Goal: Task Accomplishment & Management: Complete application form

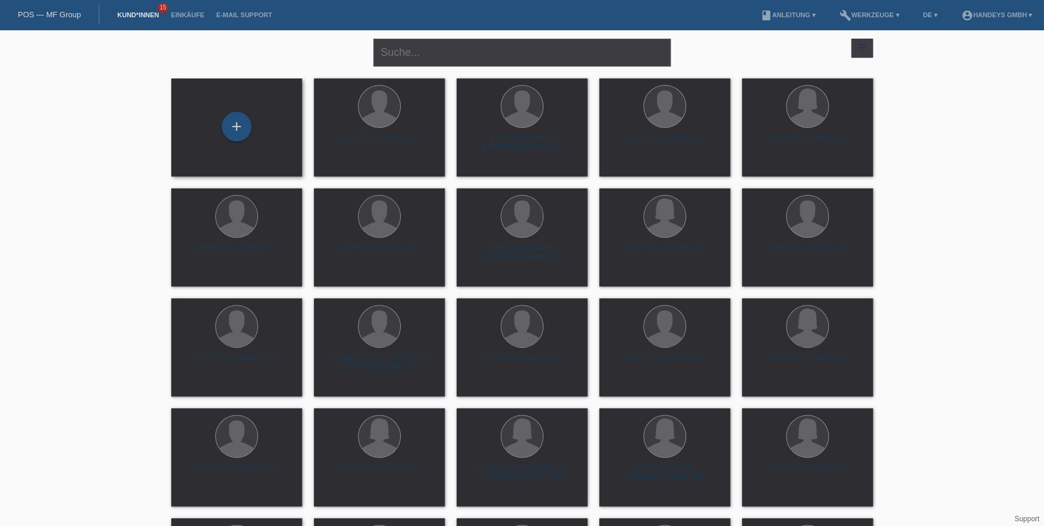
drag, startPoint x: 231, startPoint y: 123, endPoint x: 204, endPoint y: 127, distance: 27.1
click at [231, 123] on div "+" at bounding box center [236, 127] width 29 height 20
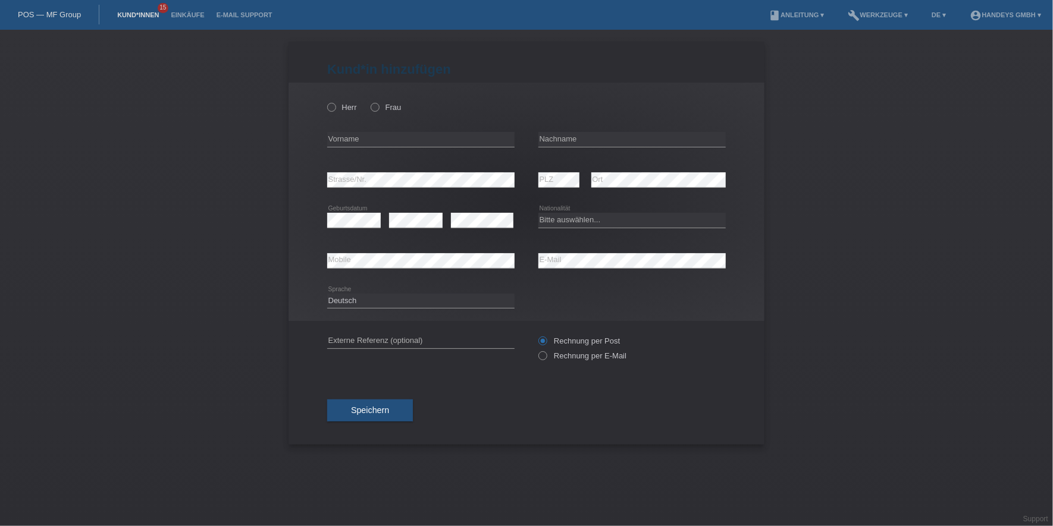
click at [131, 15] on link "Kund*innen" at bounding box center [138, 14] width 54 height 7
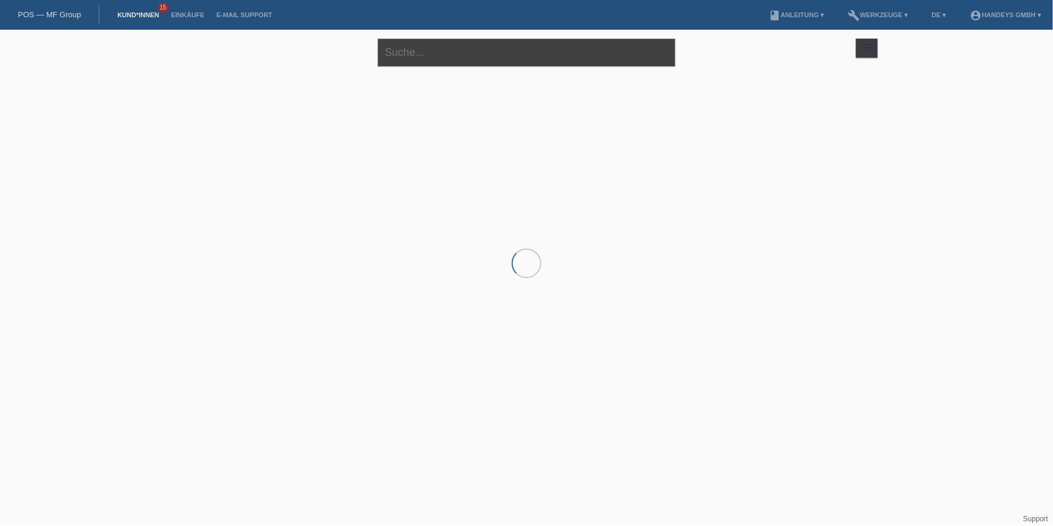
click at [398, 58] on input "text" at bounding box center [526, 53] width 297 height 28
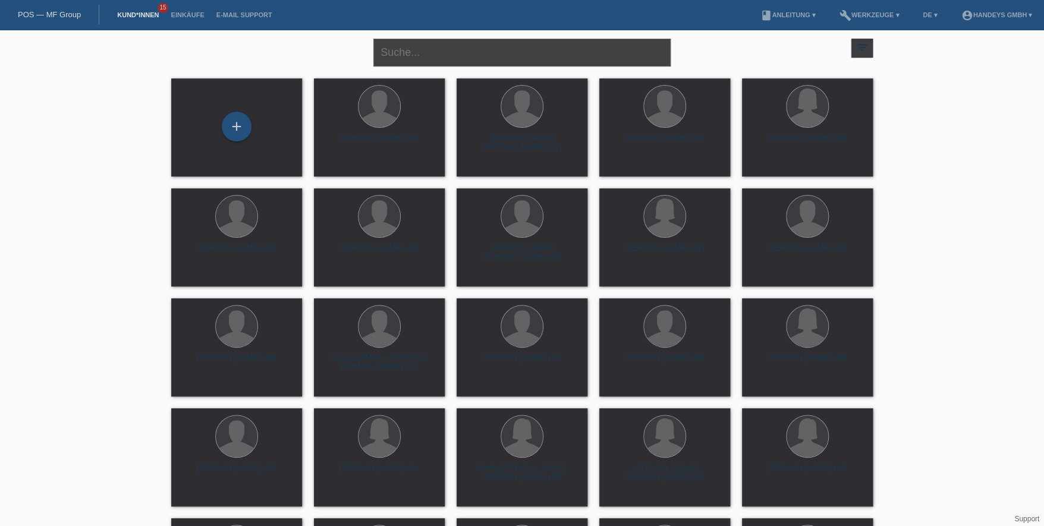
click at [411, 60] on input "text" at bounding box center [521, 53] width 297 height 28
type input "schaller"
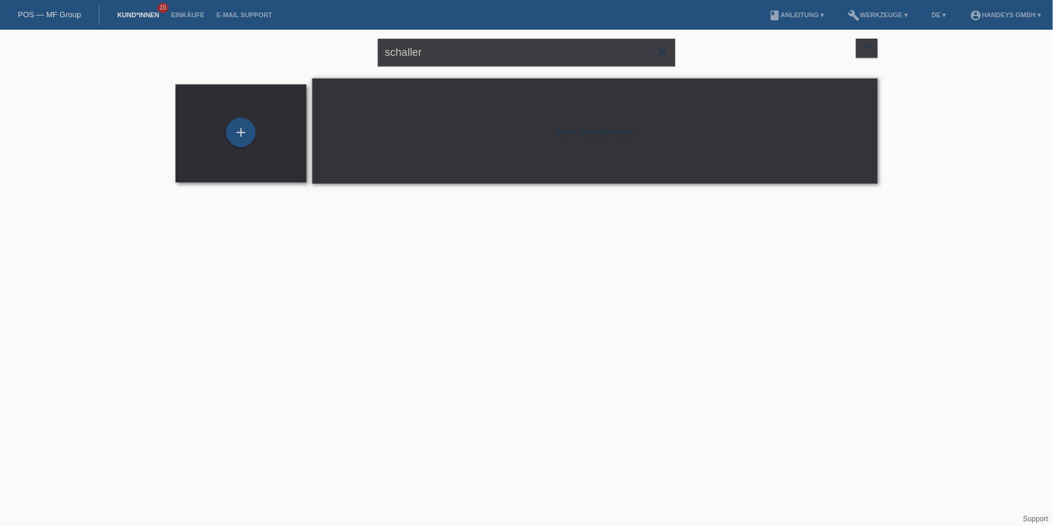
click at [243, 132] on div "+" at bounding box center [241, 132] width 29 height 20
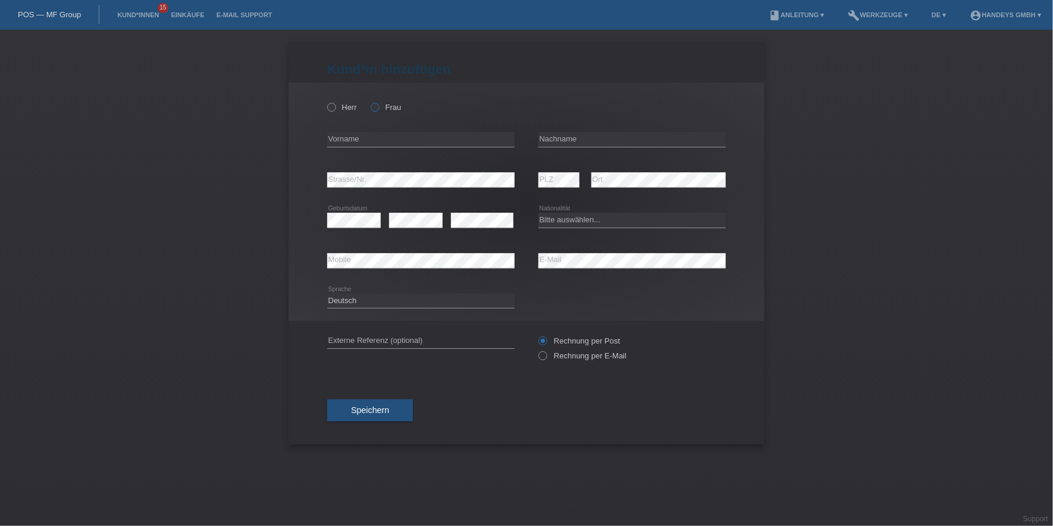
click at [369, 101] on icon at bounding box center [369, 101] width 0 height 0
click at [374, 108] on input "Frau" at bounding box center [374, 107] width 8 height 8
radio input "true"
click at [367, 133] on input "text" at bounding box center [420, 139] width 187 height 15
type input "Flordelis"
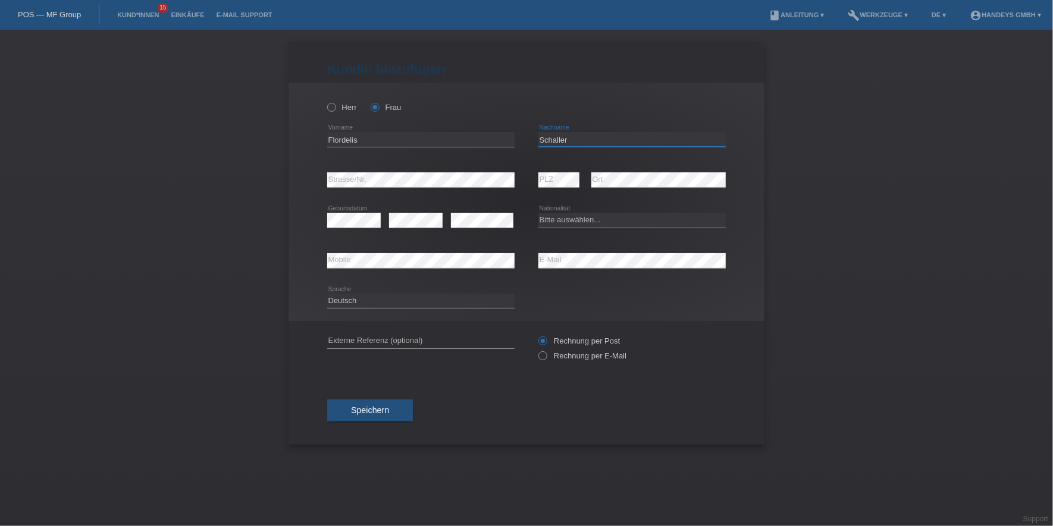
type input "Schaller"
select select "CH"
click at [369, 340] on input "text" at bounding box center [420, 341] width 187 height 15
type input "DERYA"
click at [413, 409] on button "Speichern" at bounding box center [370, 411] width 86 height 23
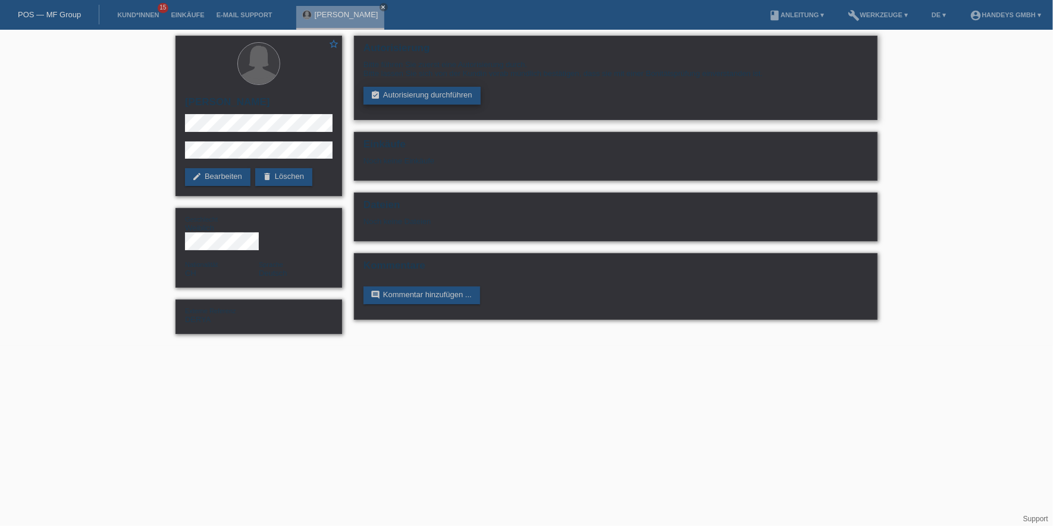
click at [401, 99] on link "assignment_turned_in Autorisierung durchführen" at bounding box center [421, 96] width 117 height 18
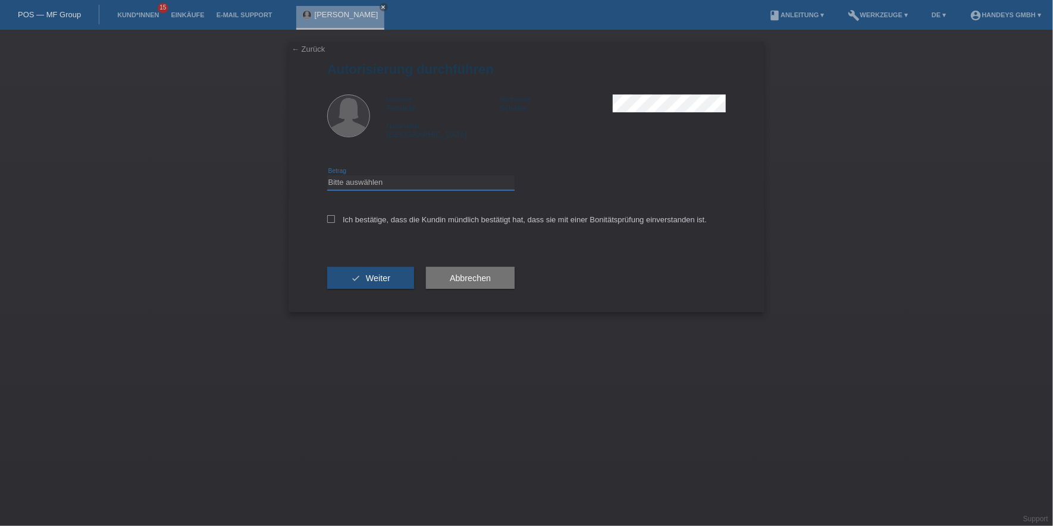
click at [385, 180] on select "Bitte auswählen CHF 1.00 - CHF 499.00 CHF 500.00 - CHF 1'999.00 CHF 2'000.00 - …" at bounding box center [420, 182] width 187 height 14
select select "3"
click at [327, 175] on select "Bitte auswählen CHF 1.00 - CHF 499.00 CHF 500.00 - CHF 1'999.00 CHF 2'000.00 - …" at bounding box center [420, 182] width 187 height 14
click at [400, 225] on div "Ich bestätige, dass die Kundin mündlich bestätigt hat, dass sie mit einer Bonit…" at bounding box center [526, 223] width 398 height 40
click at [398, 215] on label "Ich bestätige, dass die Kundin mündlich bestätigt hat, dass sie mit einer Bonit…" at bounding box center [516, 219] width 379 height 9
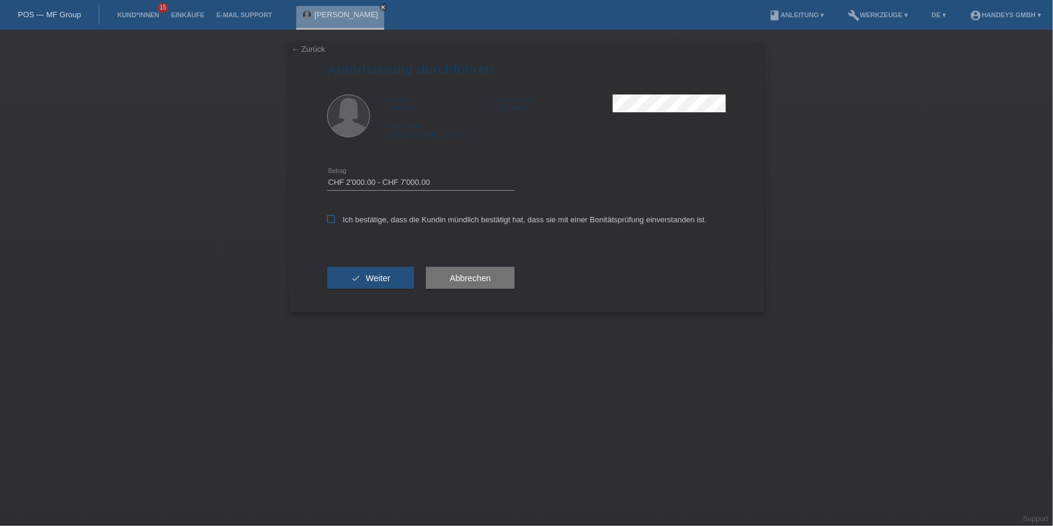
click at [335, 215] on input "Ich bestätige, dass die Kundin mündlich bestätigt hat, dass sie mit einer Bonit…" at bounding box center [331, 219] width 8 height 8
checkbox input "true"
click at [371, 284] on button "check Weiter" at bounding box center [370, 278] width 87 height 23
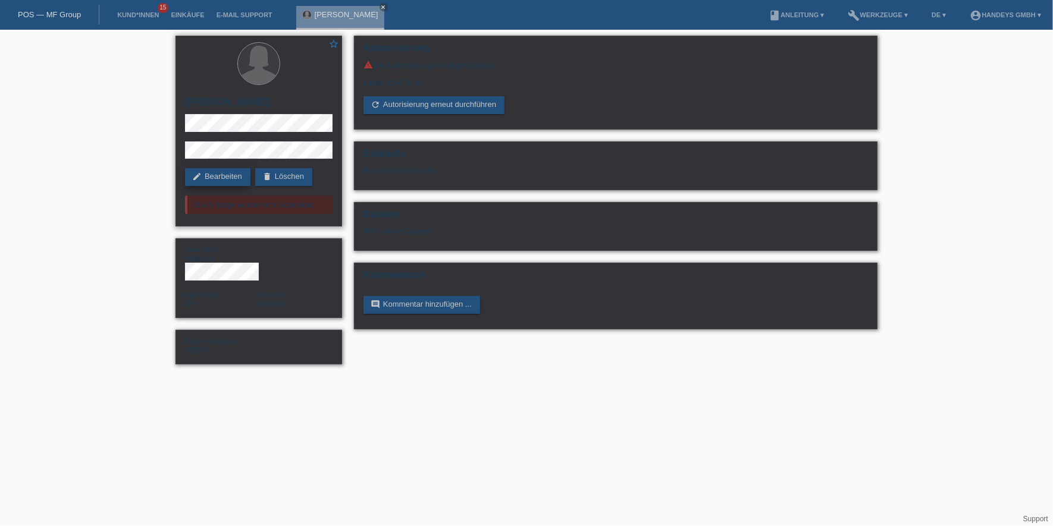
click at [243, 177] on link "edit Bearbeiten" at bounding box center [217, 177] width 65 height 18
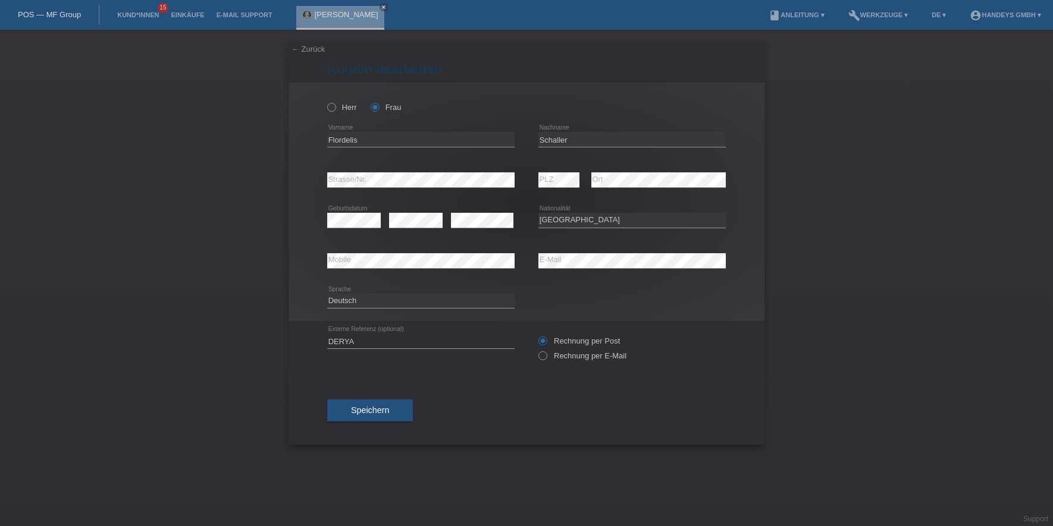
select select "CH"
click at [333, 136] on input "Flordelis" at bounding box center [420, 139] width 187 height 15
click at [545, 141] on input "Schaller" at bounding box center [631, 139] width 187 height 15
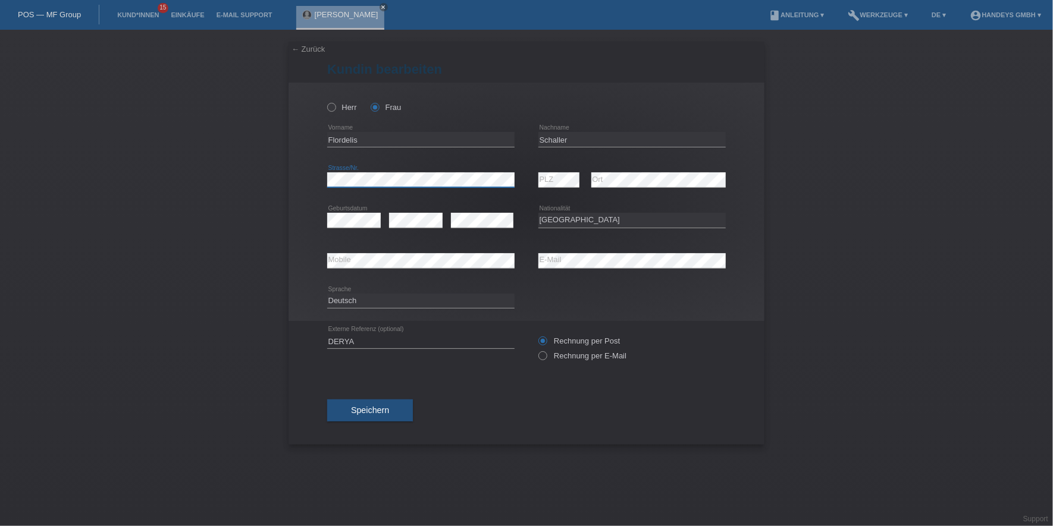
click at [284, 174] on div "← Zurück Kundin bearbeiten Herr Frau Flordelis error Vorname C" at bounding box center [526, 278] width 1053 height 497
click at [546, 170] on div "error PLZ" at bounding box center [558, 180] width 41 height 40
click at [495, 266] on div "error Mobile error E-Mail" at bounding box center [526, 261] width 398 height 40
click at [346, 268] on div "error Mobile" at bounding box center [420, 260] width 187 height 15
